Goal: Navigation & Orientation: Find specific page/section

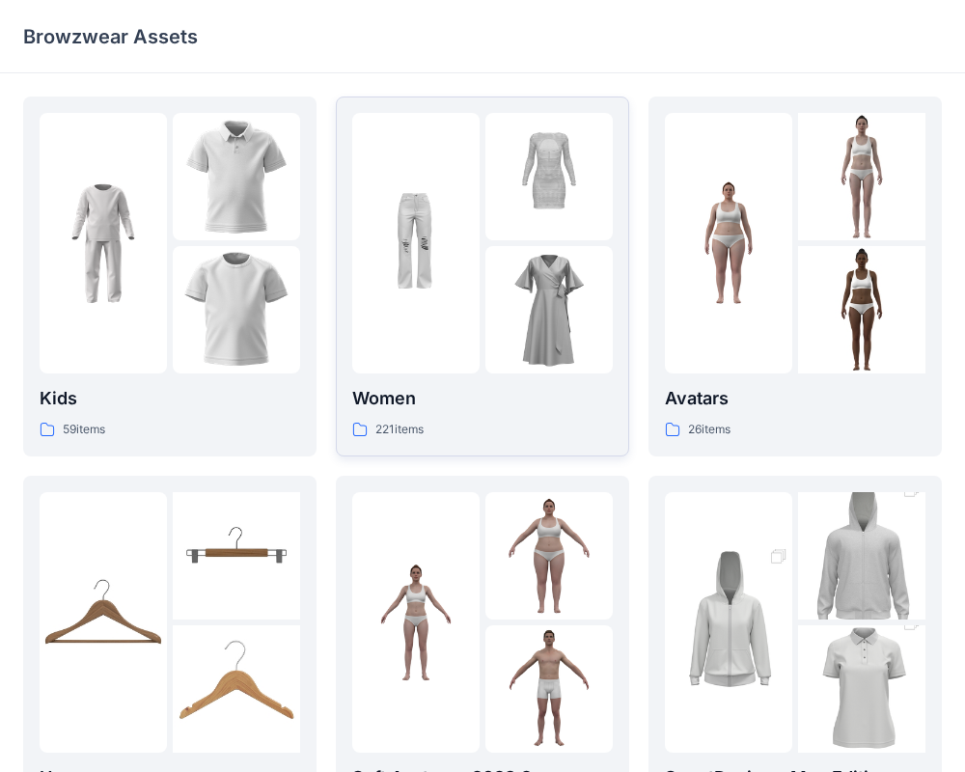
click at [417, 266] on img at bounding box center [415, 242] width 127 height 127
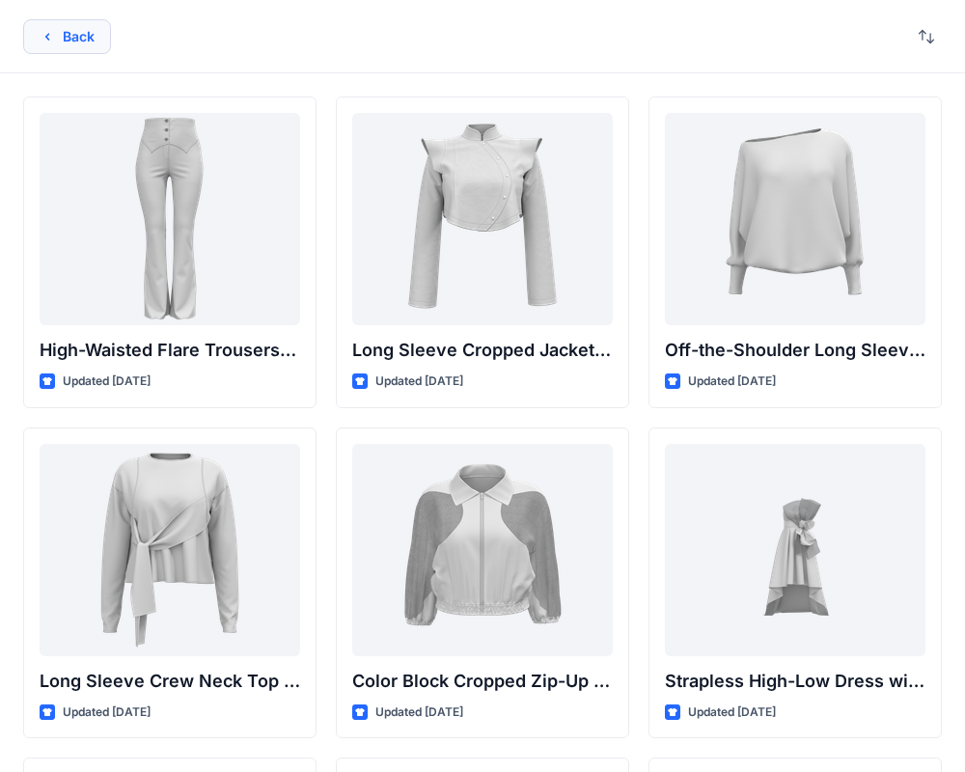
click at [50, 33] on icon "button" at bounding box center [47, 36] width 15 height 15
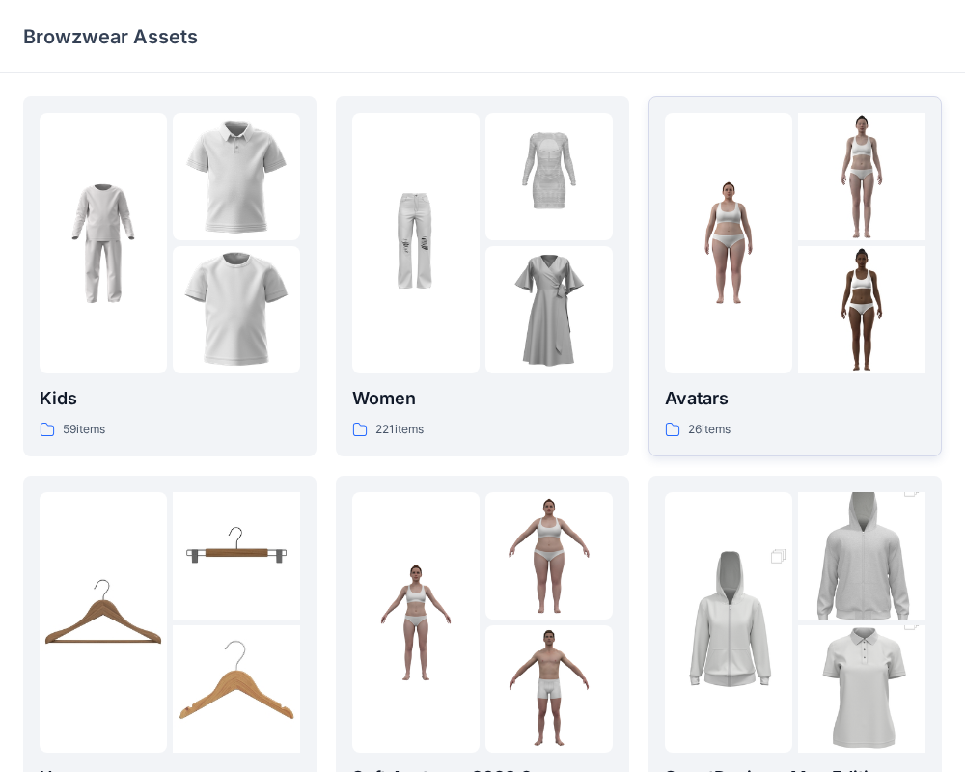
click at [798, 300] on img at bounding box center [861, 309] width 127 height 127
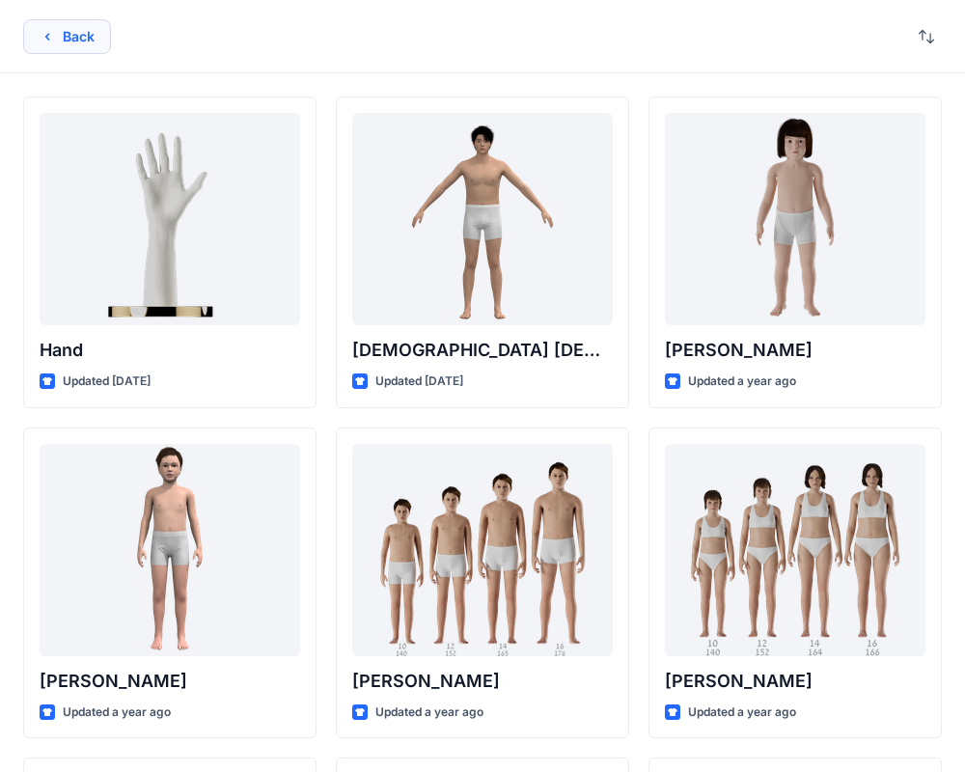
click at [70, 40] on button "Back" at bounding box center [67, 36] width 88 height 35
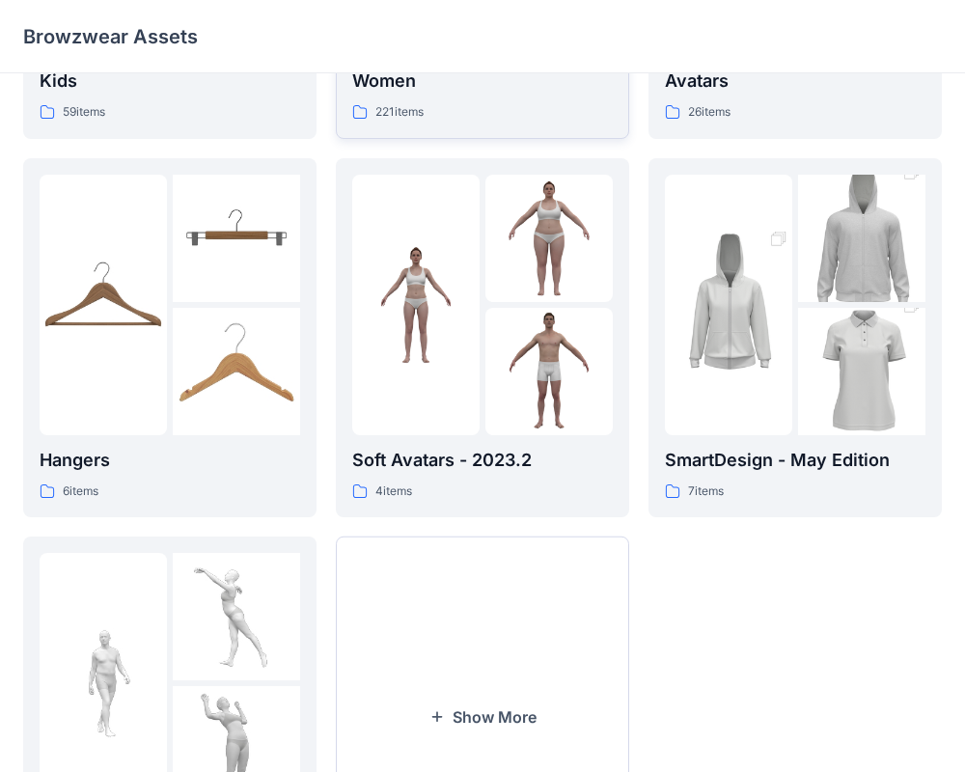
scroll to position [306, 0]
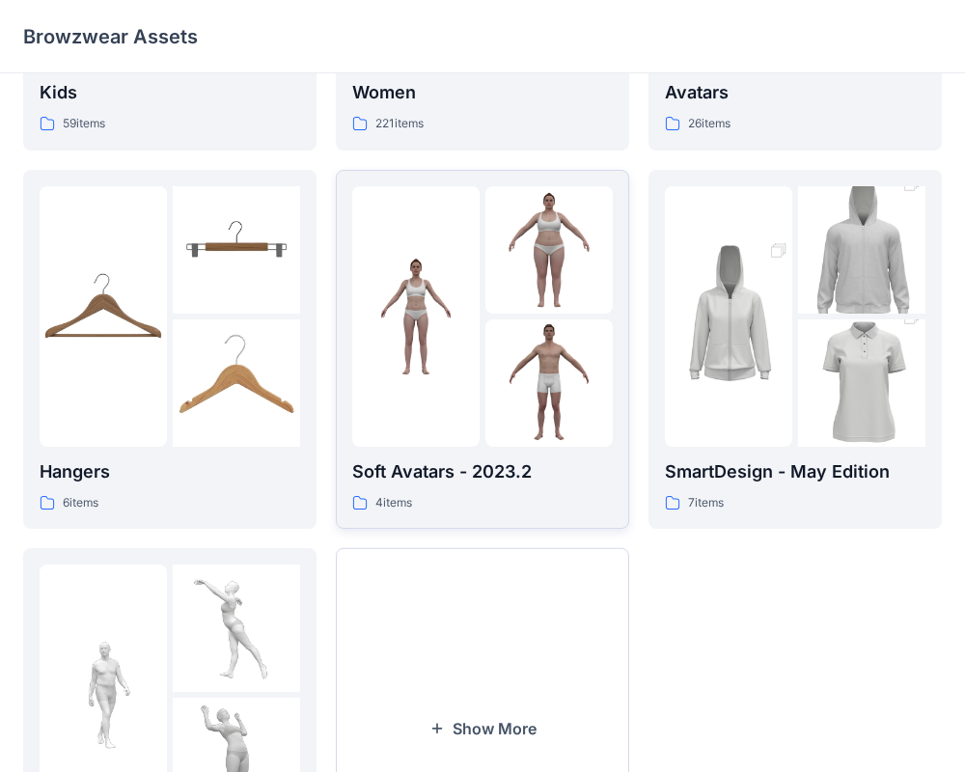
click at [475, 344] on img at bounding box center [415, 316] width 127 height 127
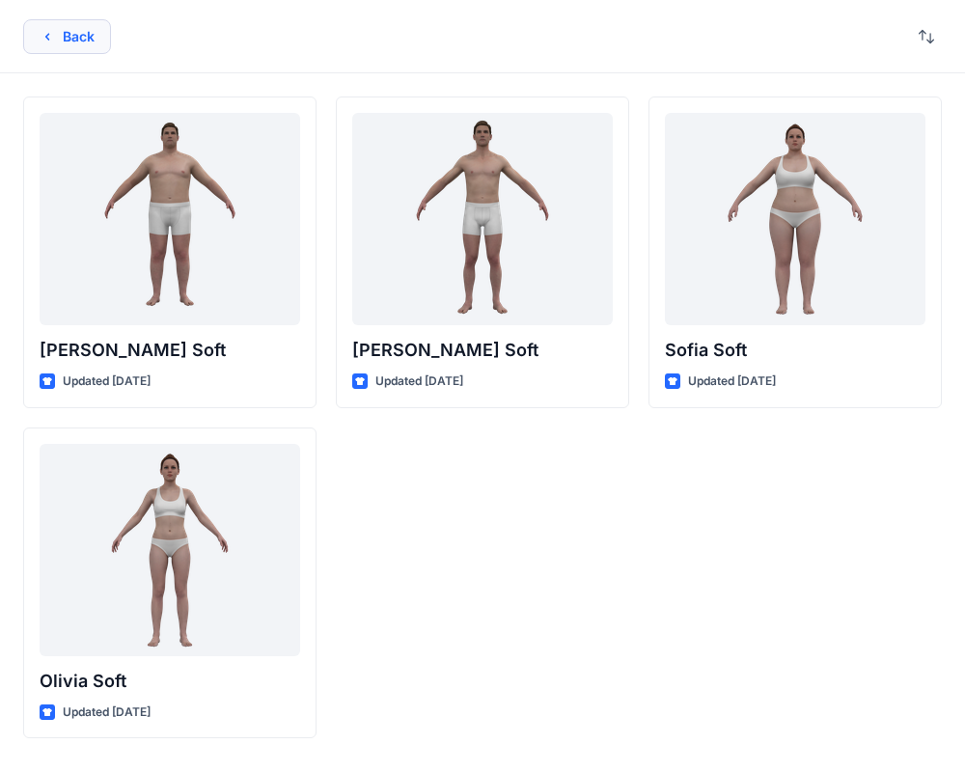
click at [54, 43] on button "Back" at bounding box center [67, 36] width 88 height 35
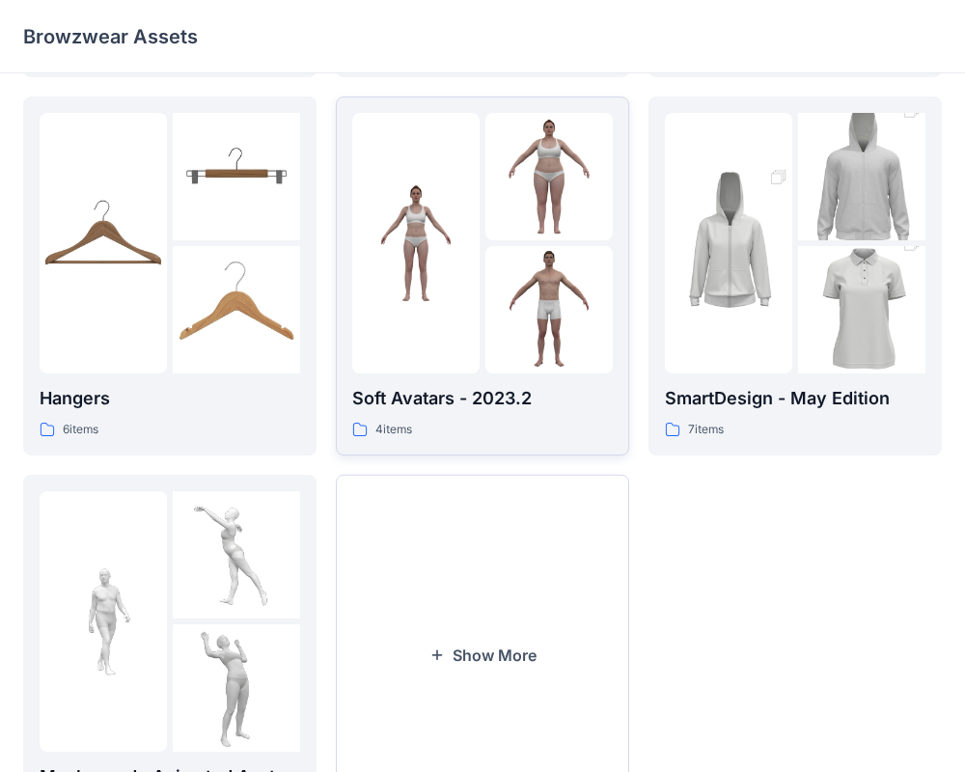
scroll to position [495, 0]
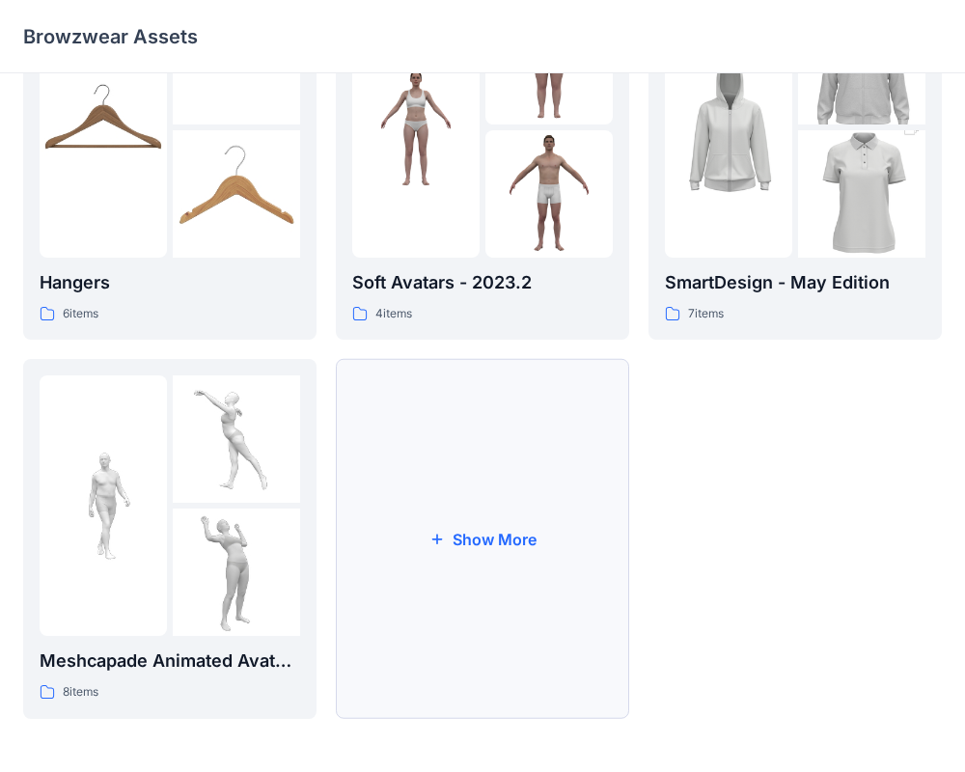
click at [426, 527] on button "Show More" at bounding box center [482, 539] width 293 height 360
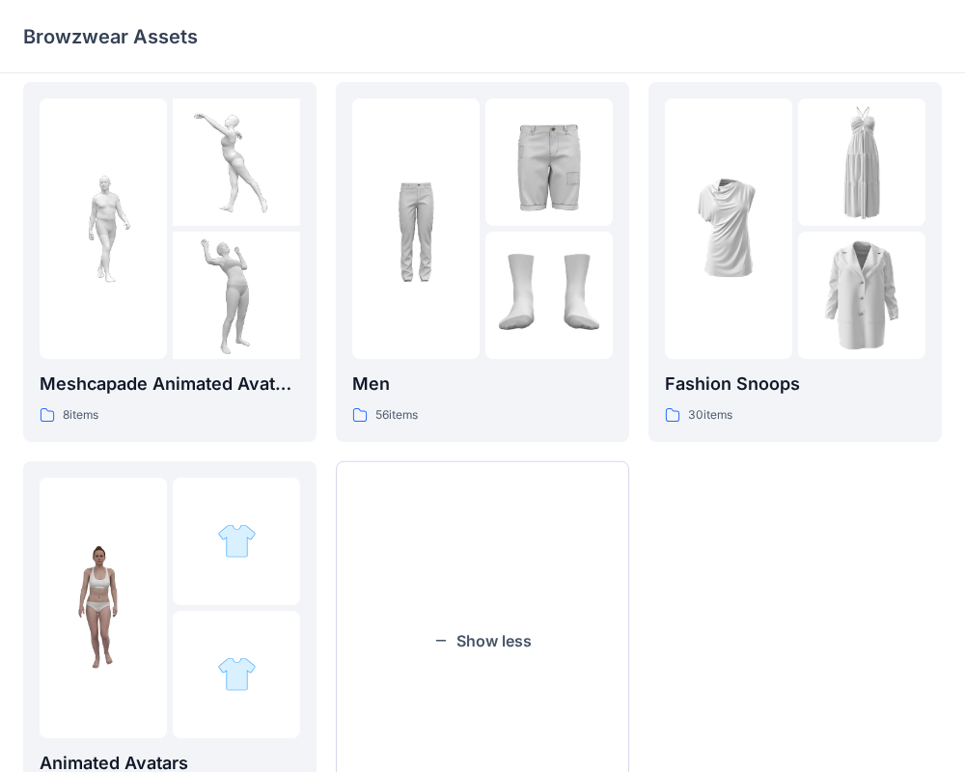
scroll to position [787, 0]
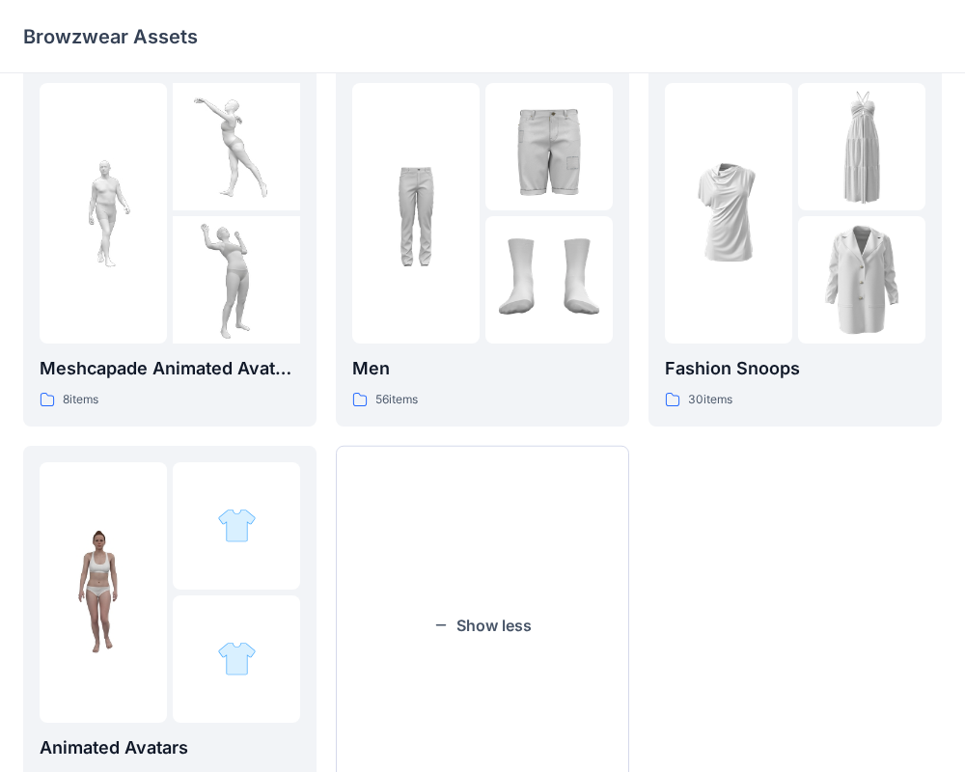
click at [778, 556] on div "Avatars 26 items SmartDesign - May Edition 7 items Fashion Snoops 30 items" at bounding box center [794, 56] width 293 height 1495
